Goal: Find contact information: Find contact information

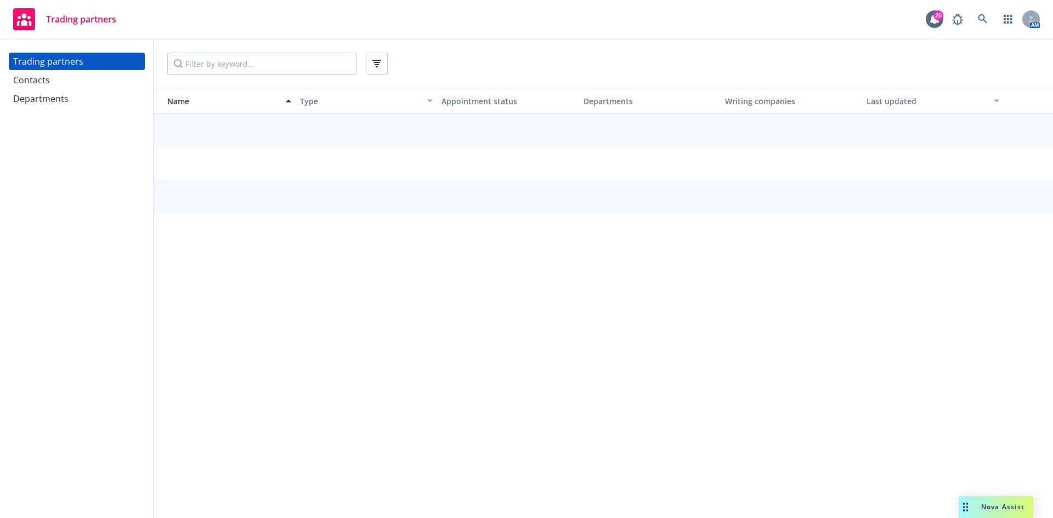
click at [42, 78] on div "Contacts" at bounding box center [31, 80] width 37 height 18
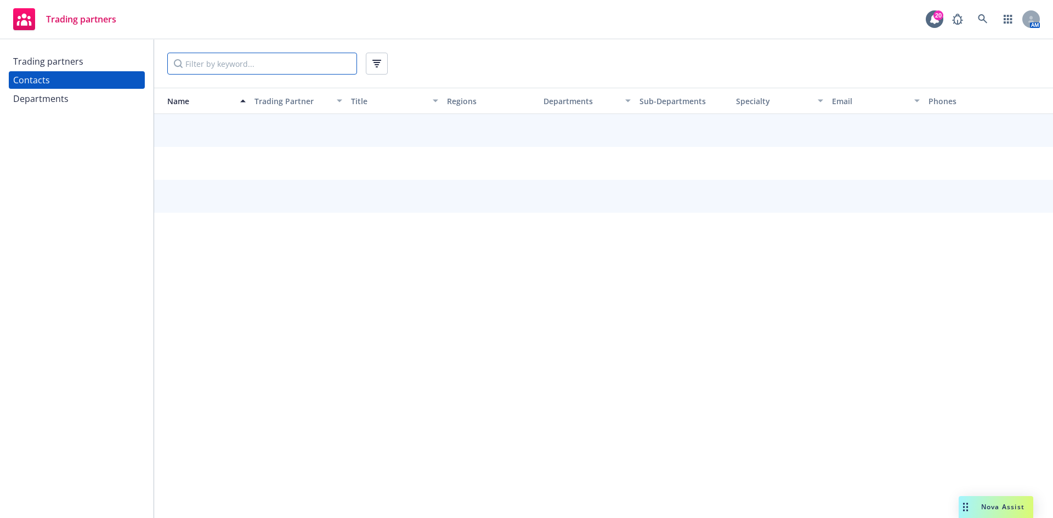
click at [221, 70] on input "Filter by keyword..." at bounding box center [262, 64] width 190 height 22
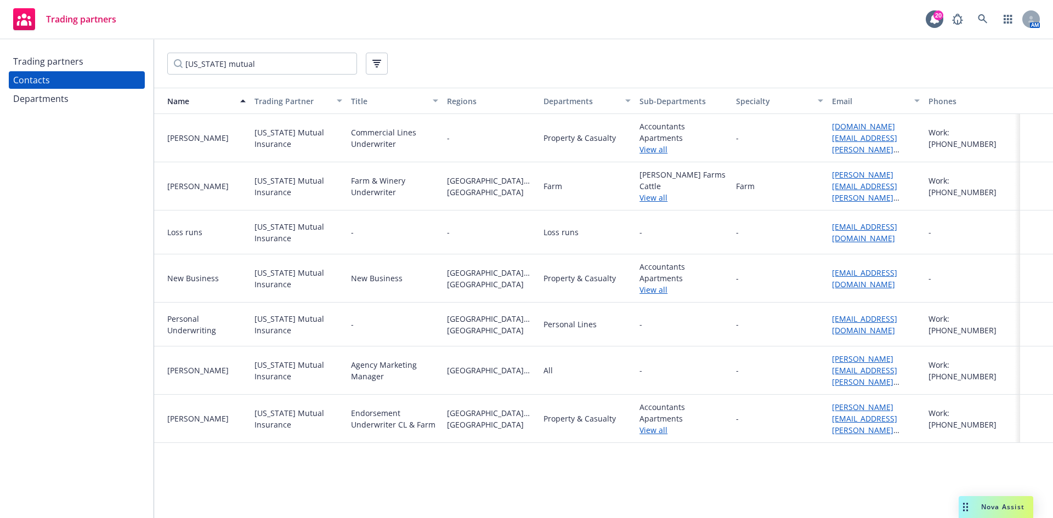
click at [875, 227] on link "[EMAIL_ADDRESS][DOMAIN_NAME]" at bounding box center [864, 233] width 65 height 22
drag, startPoint x: 248, startPoint y: 69, endPoint x: 48, endPoint y: 62, distance: 200.9
click at [48, 61] on div "Trading partners Contacts Departments [US_STATE] mutual Name Trading Partner Ti…" at bounding box center [526, 278] width 1053 height 479
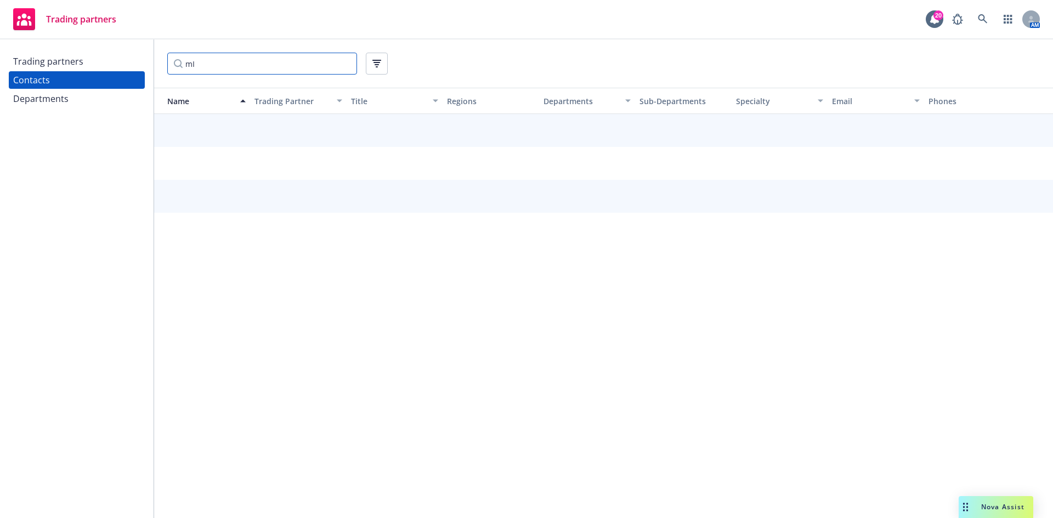
type input "m"
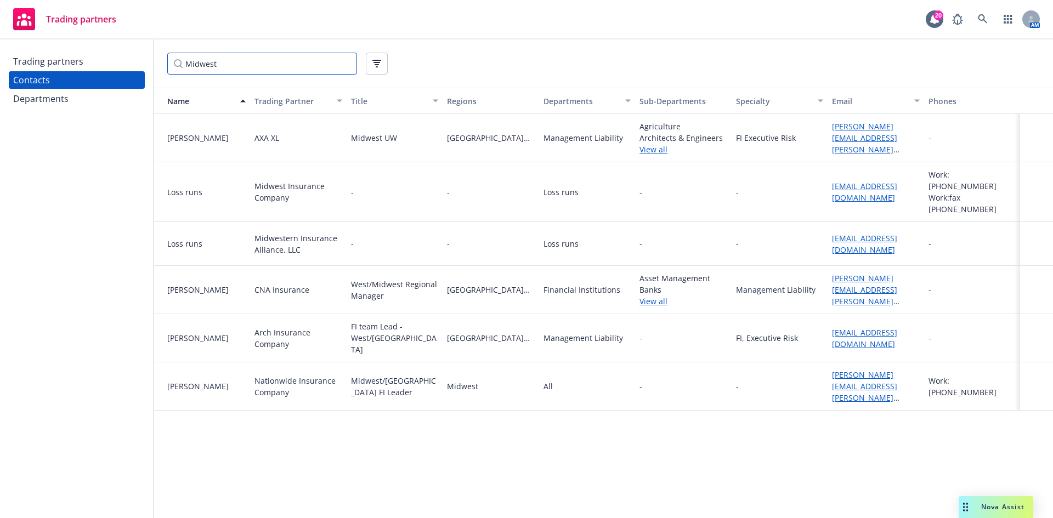
type input "Midwest"
click at [846, 233] on link "[EMAIL_ADDRESS][DOMAIN_NAME]" at bounding box center [864, 244] width 65 height 22
